Goal: Find specific page/section: Find specific page/section

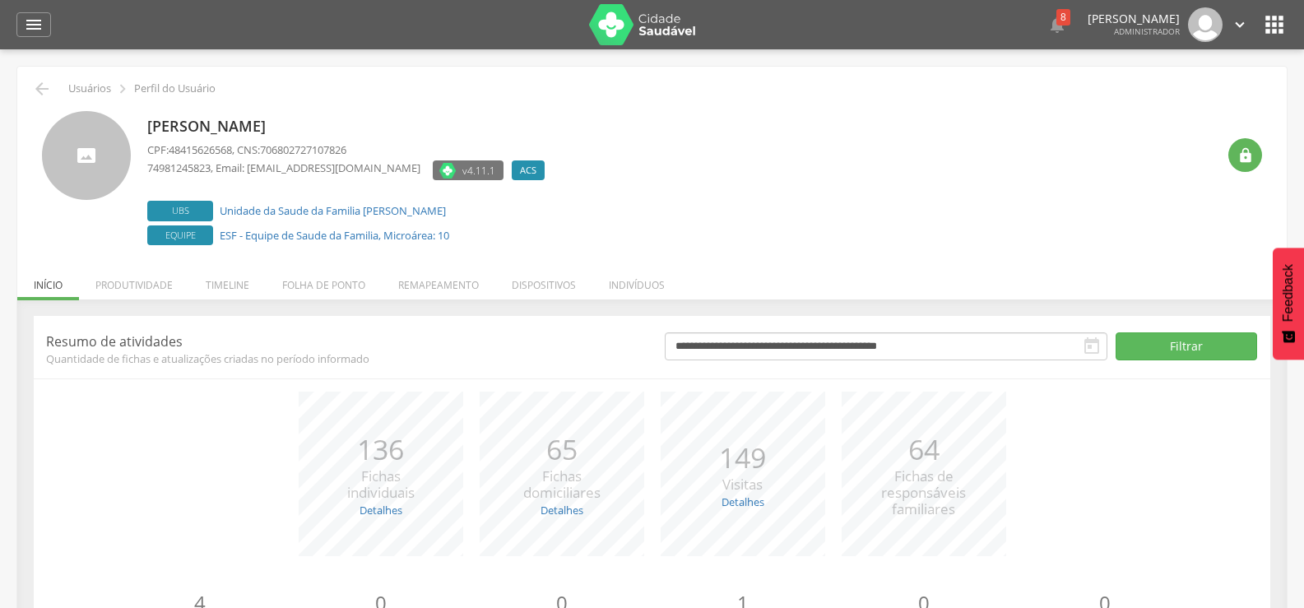
click at [281, 174] on p "74981245823 , Email: [EMAIL_ADDRESS][DOMAIN_NAME]" at bounding box center [283, 168] width 273 height 16
click at [253, 132] on p "[PERSON_NAME]" at bounding box center [350, 126] width 406 height 21
click at [254, 128] on p "[PERSON_NAME]" at bounding box center [350, 126] width 406 height 21
click at [263, 156] on p "CPF: 48415626568 , CNS: 706802727107826" at bounding box center [350, 150] width 406 height 16
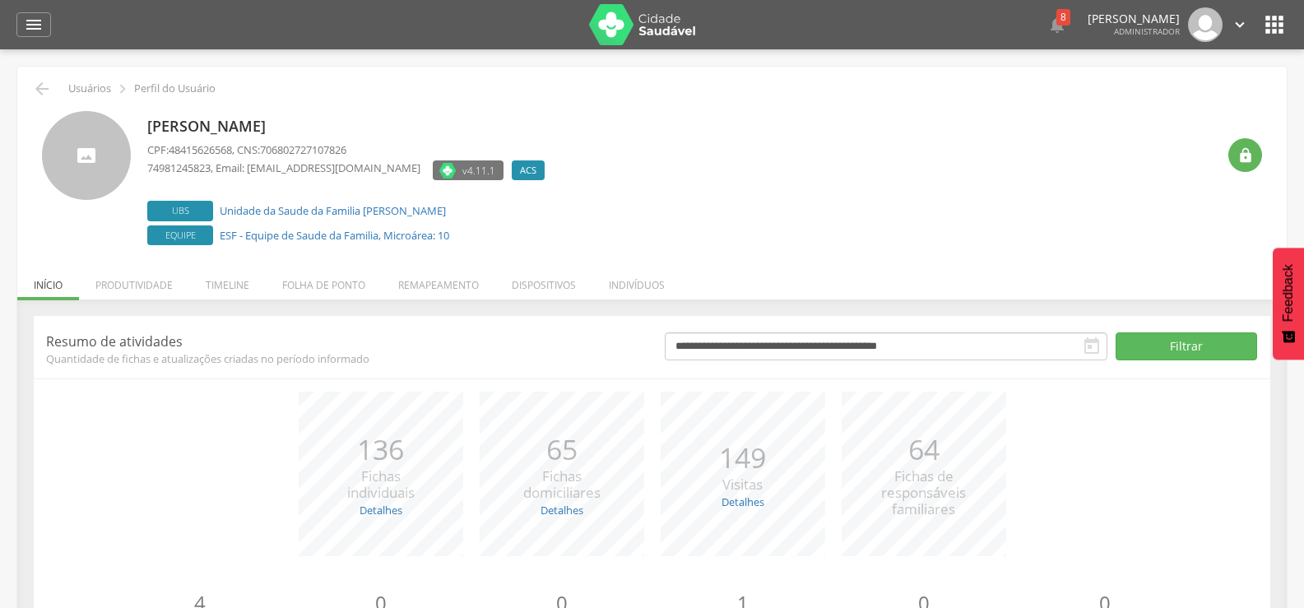
click at [264, 150] on p "CPF: 48415626568 , CNS: 706802727107826" at bounding box center [350, 150] width 406 height 16
drag, startPoint x: 177, startPoint y: 151, endPoint x: 218, endPoint y: 153, distance: 41.2
click at [218, 153] on span "48415626568" at bounding box center [200, 149] width 63 height 15
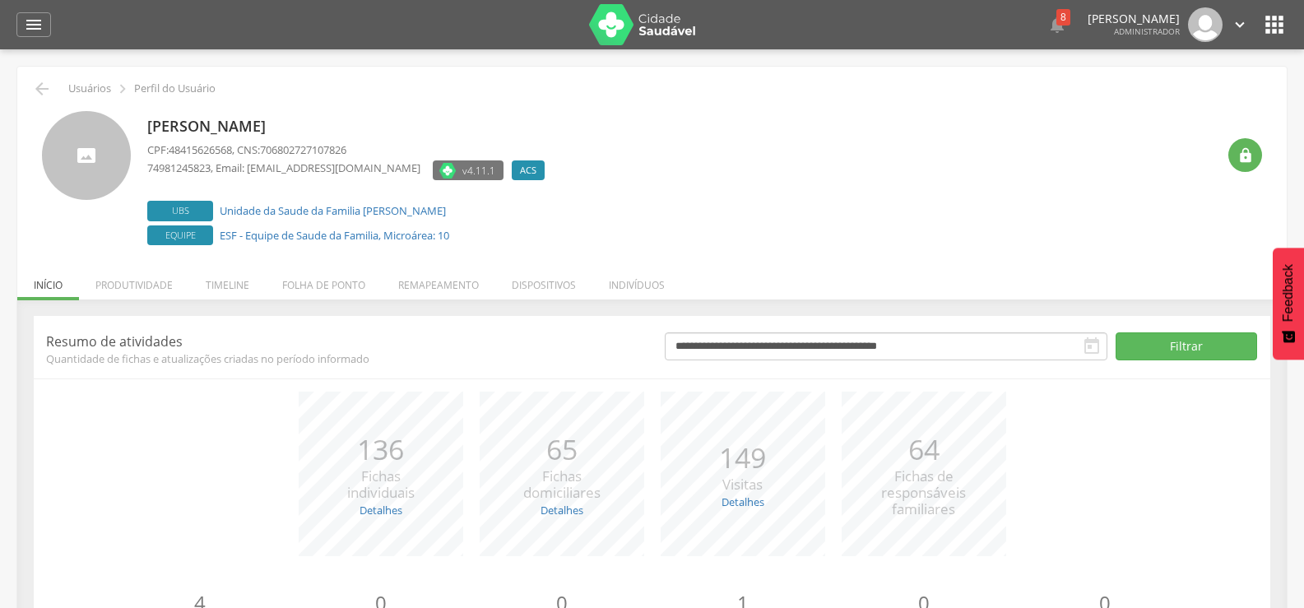
click at [221, 161] on p "74981245823 , Email: [EMAIL_ADDRESS][DOMAIN_NAME]" at bounding box center [283, 168] width 273 height 16
click at [567, 289] on li "Dispositivos" at bounding box center [543, 281] width 97 height 39
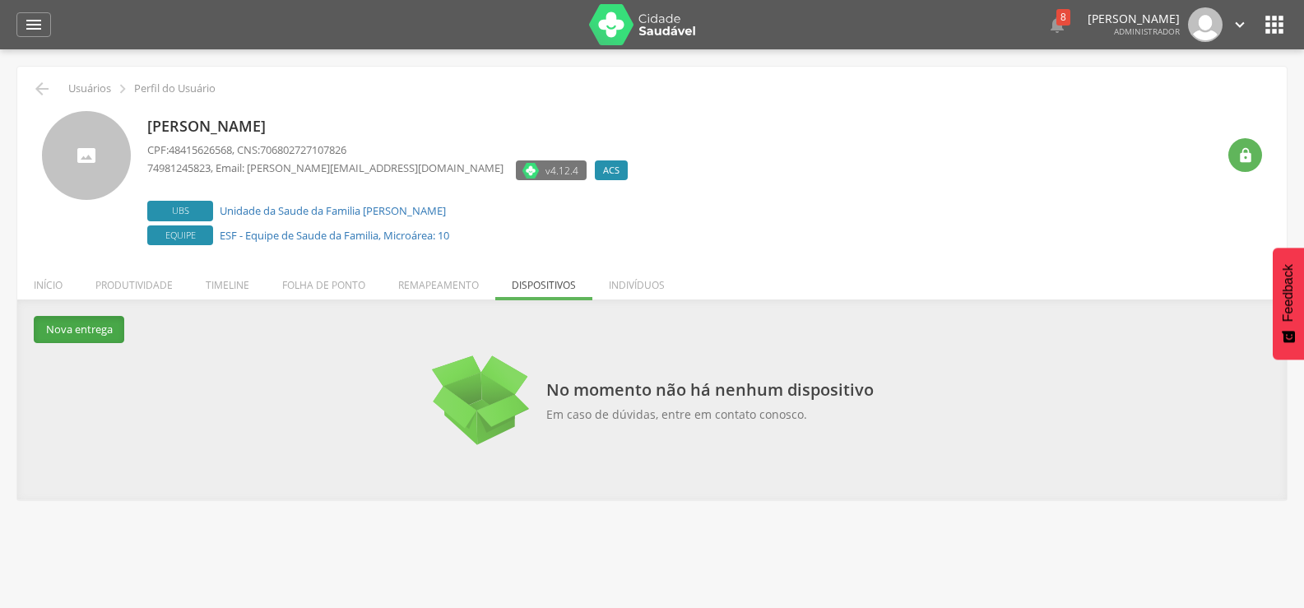
click at [78, 327] on button "Nova entrega" at bounding box center [79, 329] width 90 height 27
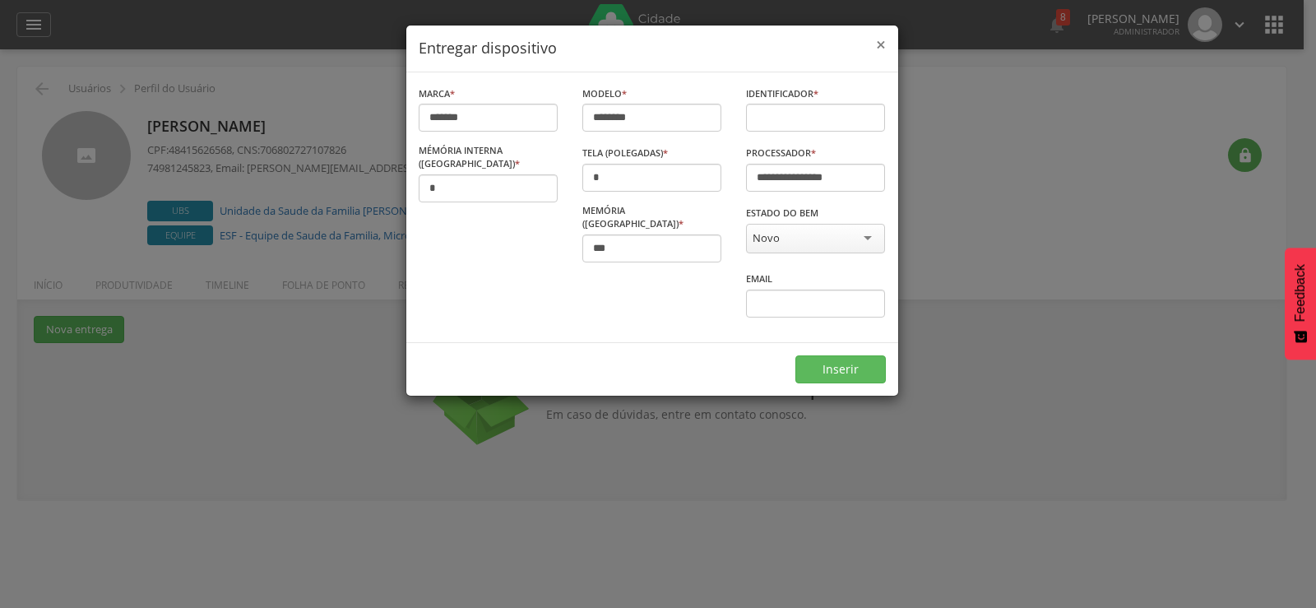
click at [882, 44] on span "×" at bounding box center [881, 44] width 10 height 23
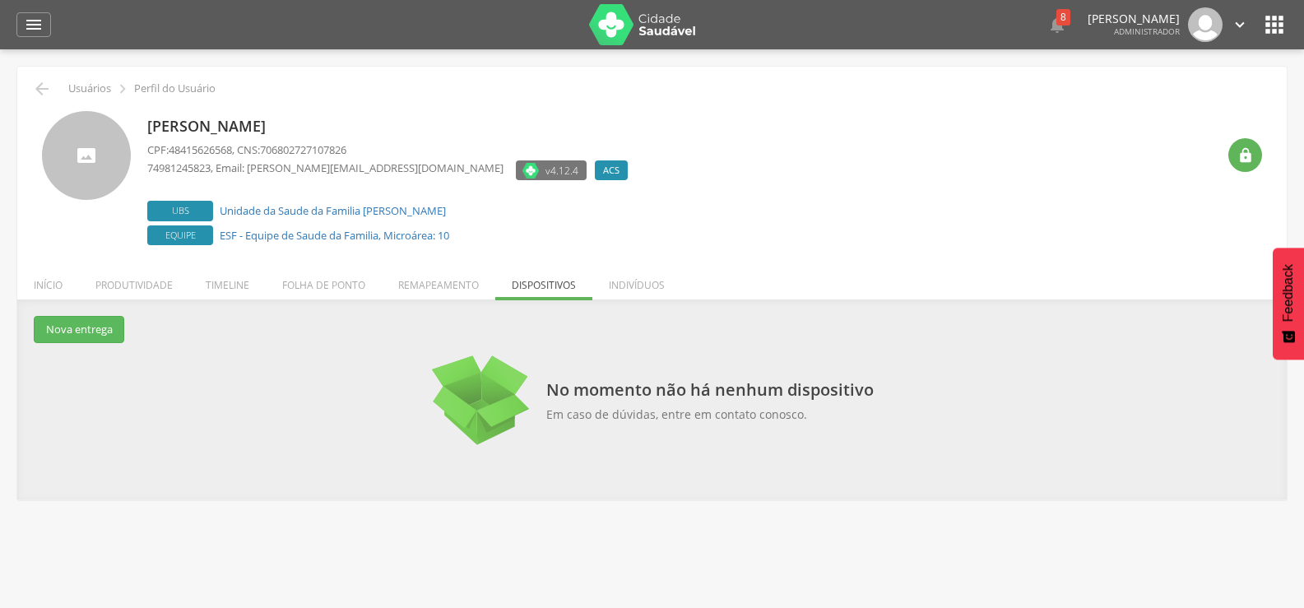
click at [780, 230] on div "Jecinaldo de Assis Oliveira CPF: 48415626568 , CNS: 706802727107826 74981245823…" at bounding box center [681, 180] width 1069 height 138
